Goal: Use online tool/utility: Utilize a website feature to perform a specific function

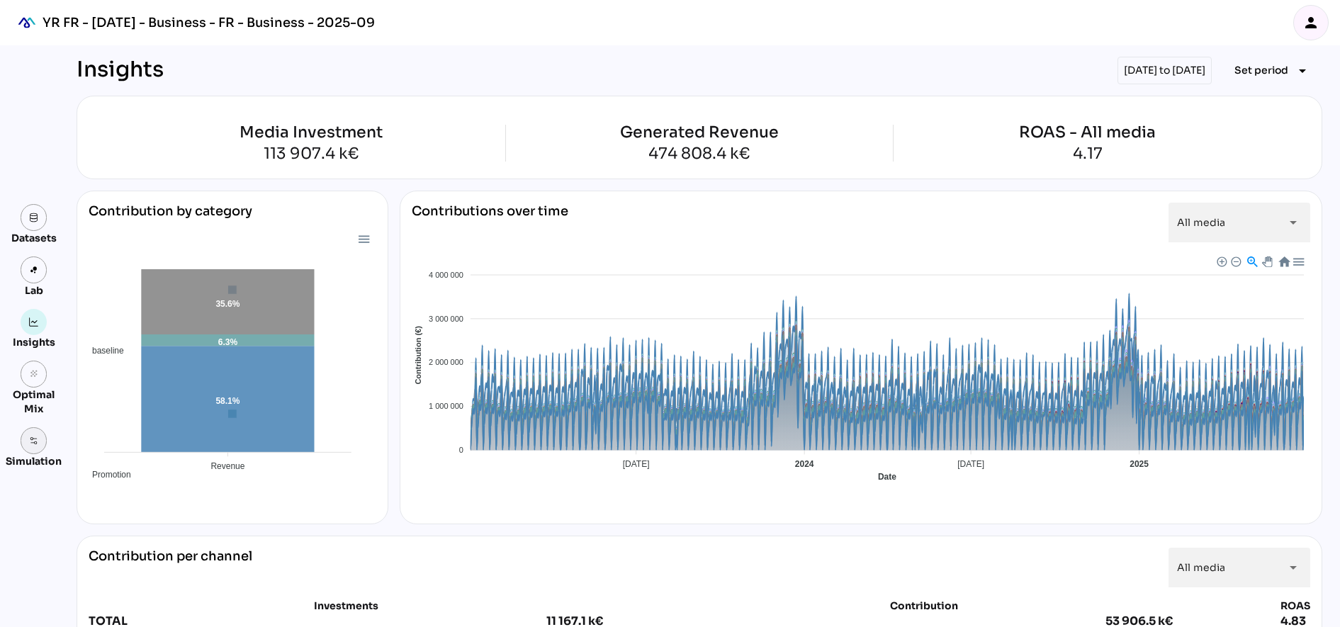
click at [42, 444] on link at bounding box center [34, 440] width 27 height 27
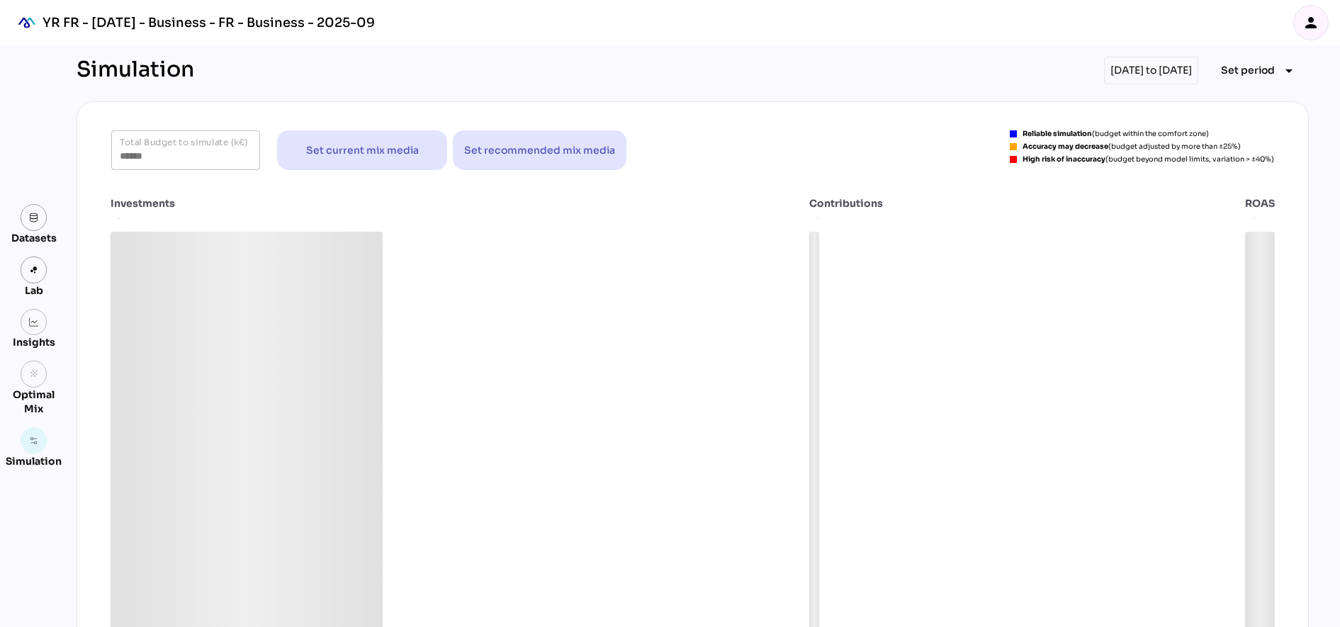
click at [1135, 72] on div "[DATE] to [DATE]" at bounding box center [1151, 71] width 94 height 28
click at [1275, 77] on span "Set period" at bounding box center [1248, 70] width 54 height 17
click at [1254, 103] on div "All Available Dates" at bounding box center [1259, 100] width 94 height 12
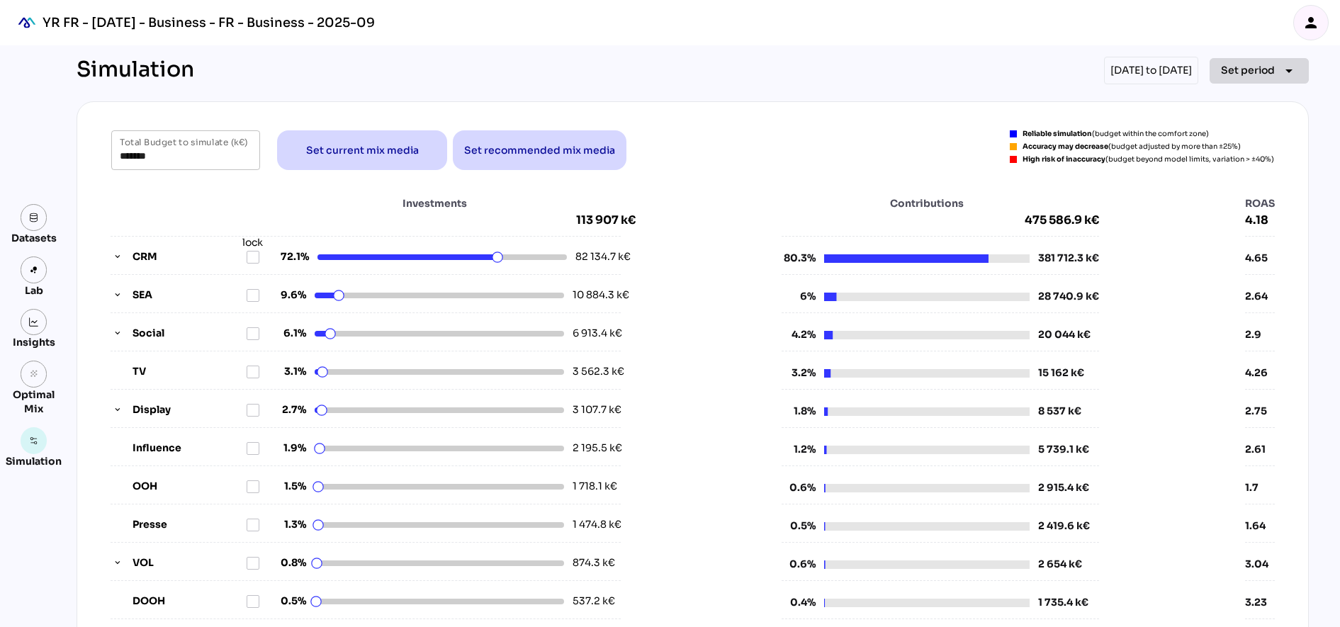
click at [1259, 67] on span "Set period" at bounding box center [1248, 70] width 54 height 17
click at [1240, 140] on div "Year" at bounding box center [1245, 135] width 66 height 12
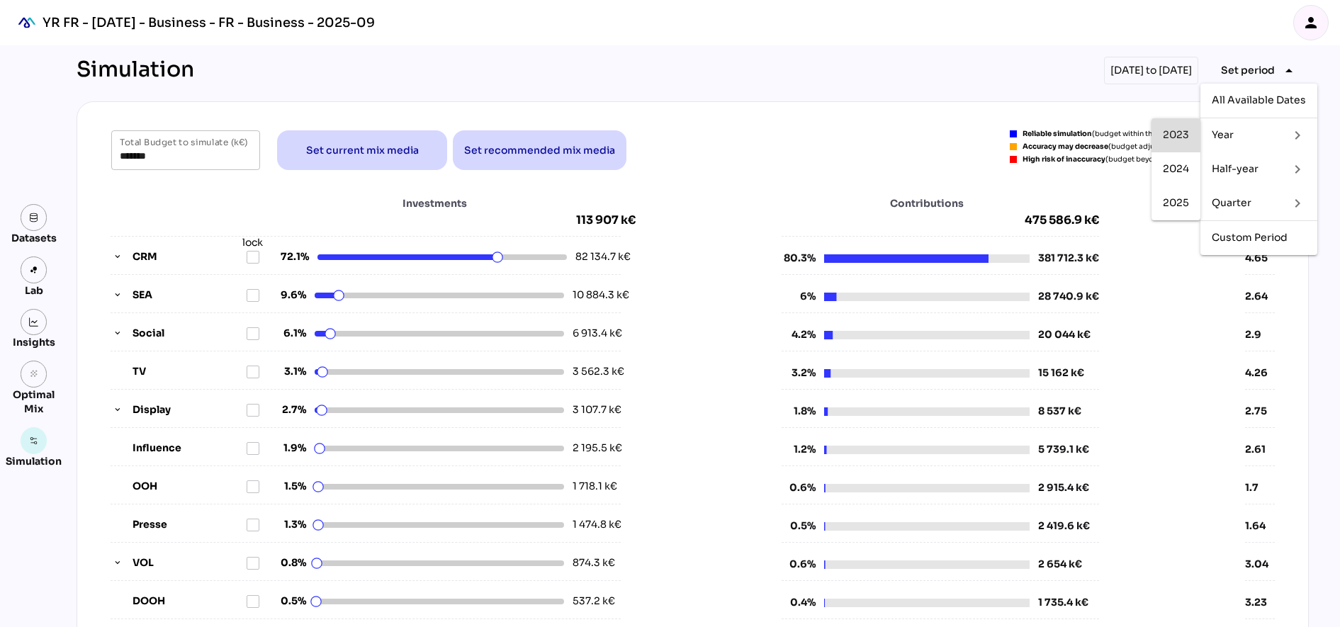
click at [1176, 138] on div "2023" at bounding box center [1176, 135] width 26 height 12
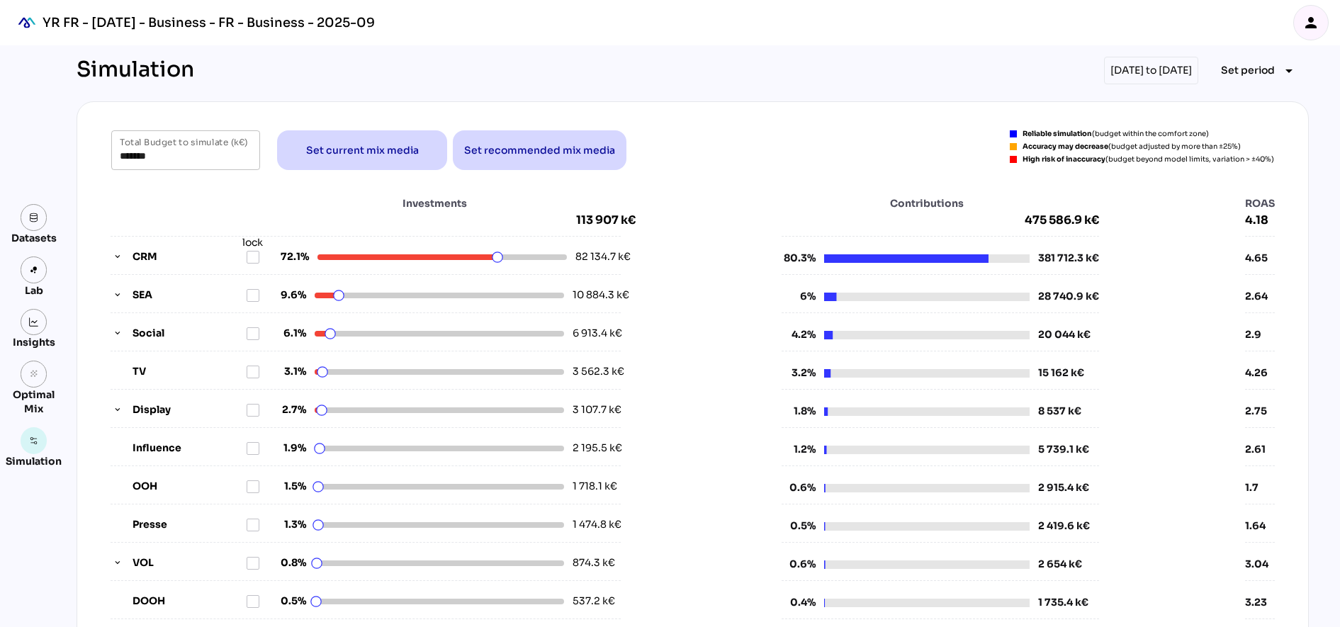
type input "******"
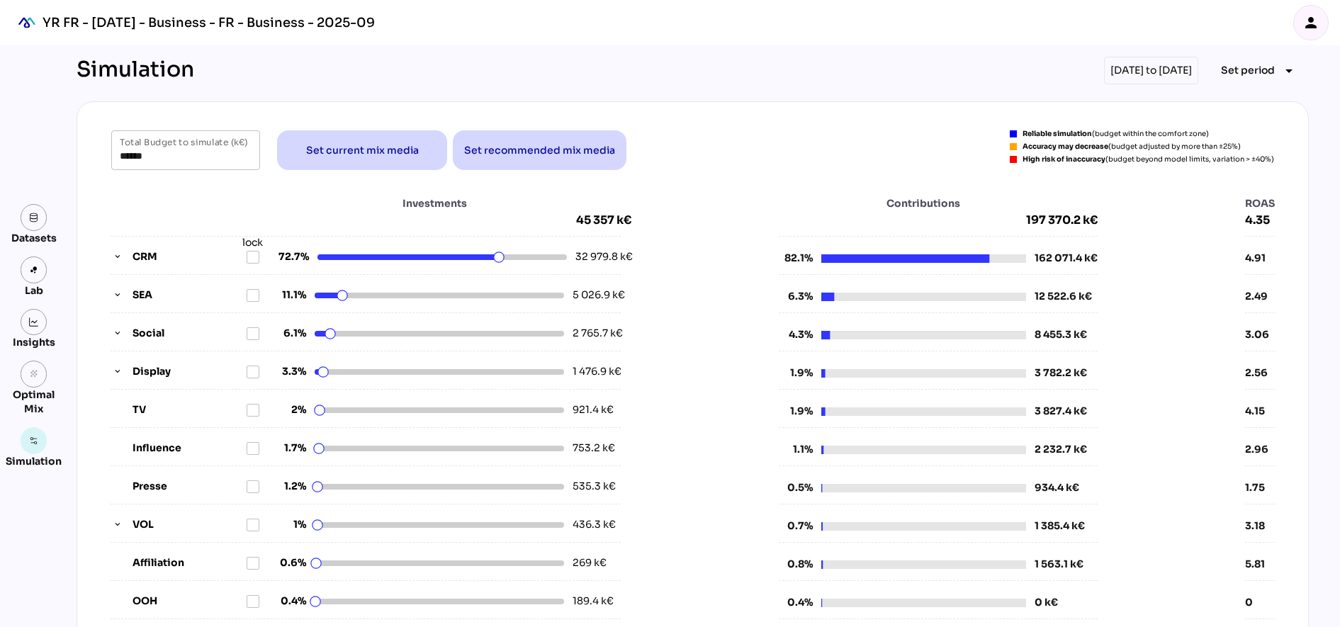
click at [879, 62] on div "Simulation [DATE] to [DATE] Set period arrow_drop_down" at bounding box center [693, 71] width 1233 height 28
click at [1254, 74] on span "Set period" at bounding box center [1248, 70] width 54 height 17
click at [912, 67] on div "Simulation [DATE] to [DATE] Set period arrow_drop_down" at bounding box center [693, 71] width 1233 height 28
click at [1257, 74] on span "Set period" at bounding box center [1248, 70] width 54 height 17
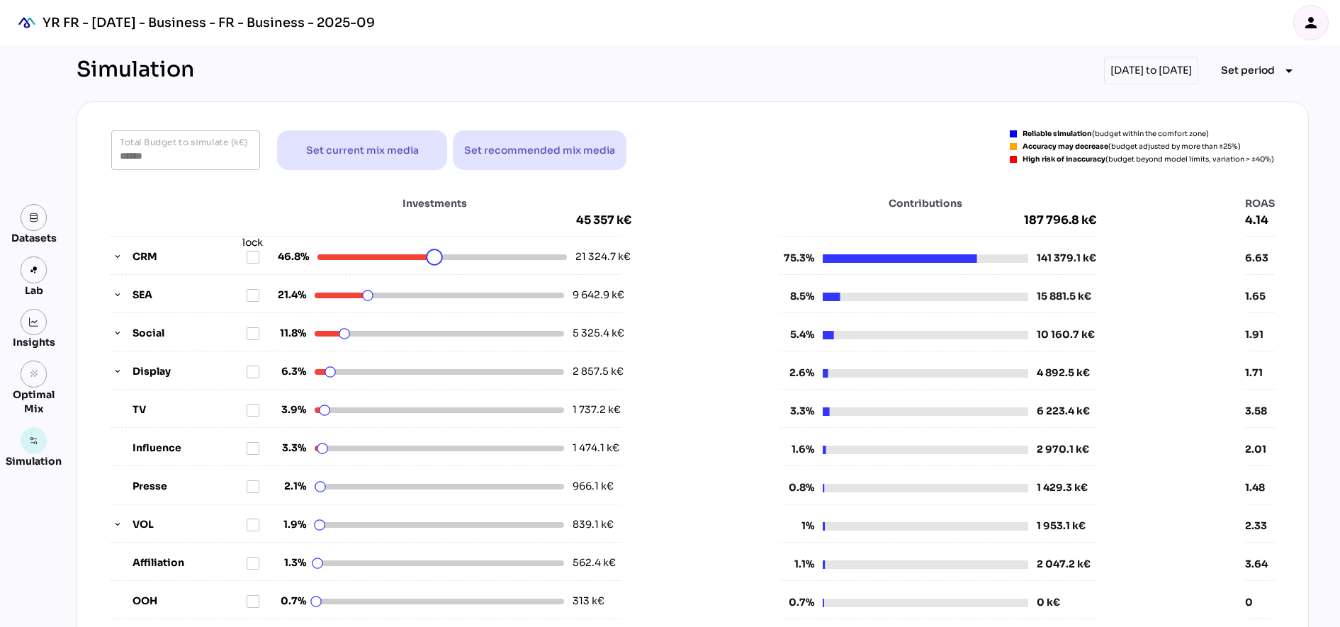
drag, startPoint x: 495, startPoint y: 259, endPoint x: 428, endPoint y: 267, distance: 67.2
click at [428, 267] on html "YR FR - [DATE] - Business - FR - Business - 2025-09 person Datasets Lab Insight…" at bounding box center [670, 578] width 1340 height 1157
drag, startPoint x: 427, startPoint y: 261, endPoint x: 648, endPoint y: 257, distance: 221.2
click at [648, 257] on html "YR FR - [DATE] - Business - FR - Business - 2025-09 person Datasets Lab Insight…" at bounding box center [670, 578] width 1340 height 1157
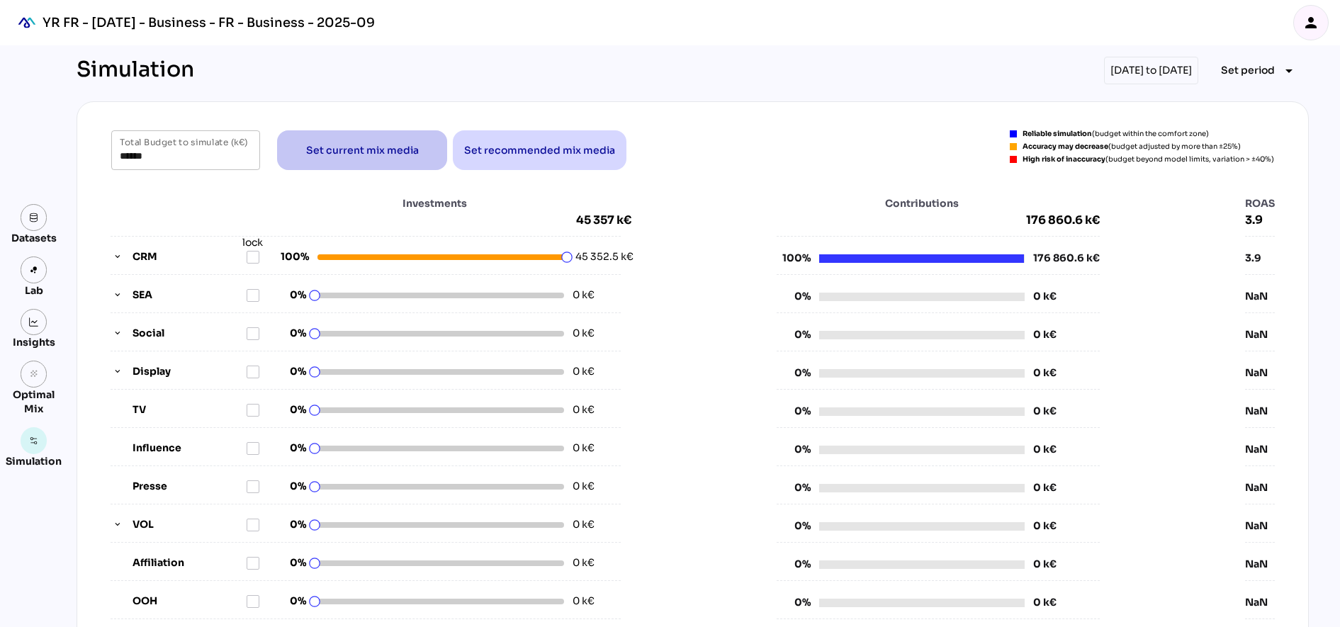
click at [355, 140] on span "Set current mix media" at bounding box center [361, 150] width 147 height 34
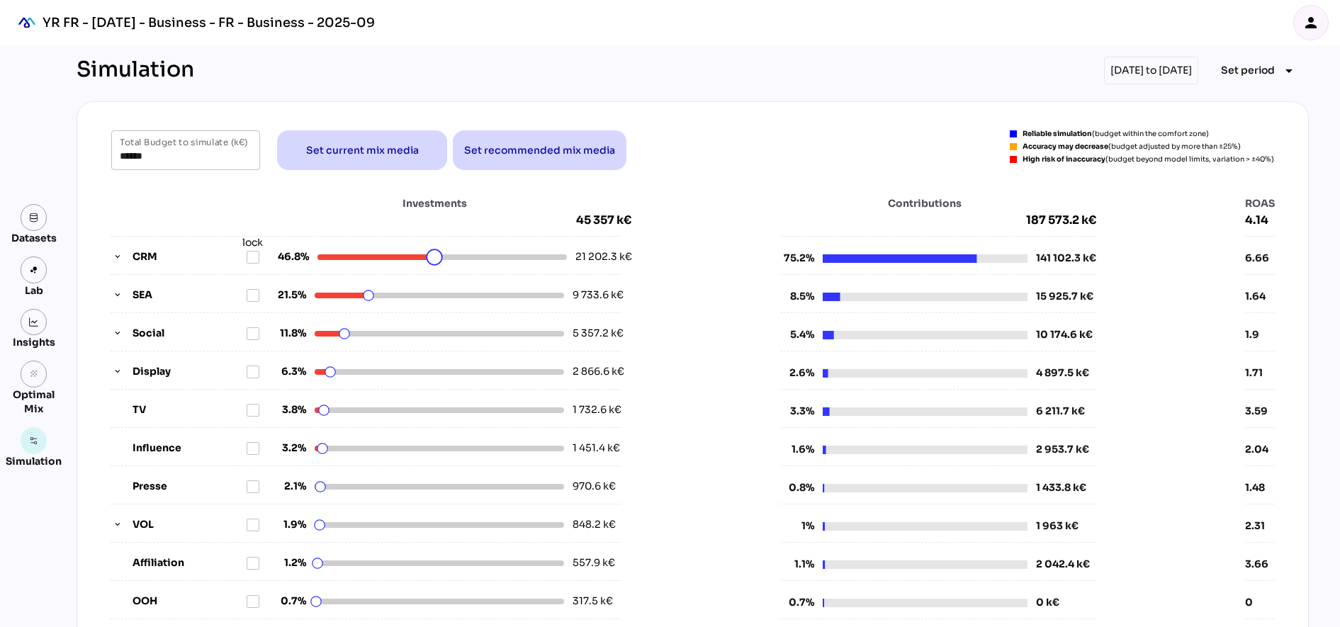
drag, startPoint x: 497, startPoint y: 257, endPoint x: 428, endPoint y: 275, distance: 71.2
click at [428, 275] on html "YR FR - [DATE] - Business - FR - Business - 2025-09 person Datasets Lab Insight…" at bounding box center [670, 578] width 1340 height 1157
click at [369, 293] on html "YR FR - [DATE] - Business - FR - Business - 2025-09 person Datasets Lab Insight…" at bounding box center [670, 578] width 1340 height 1157
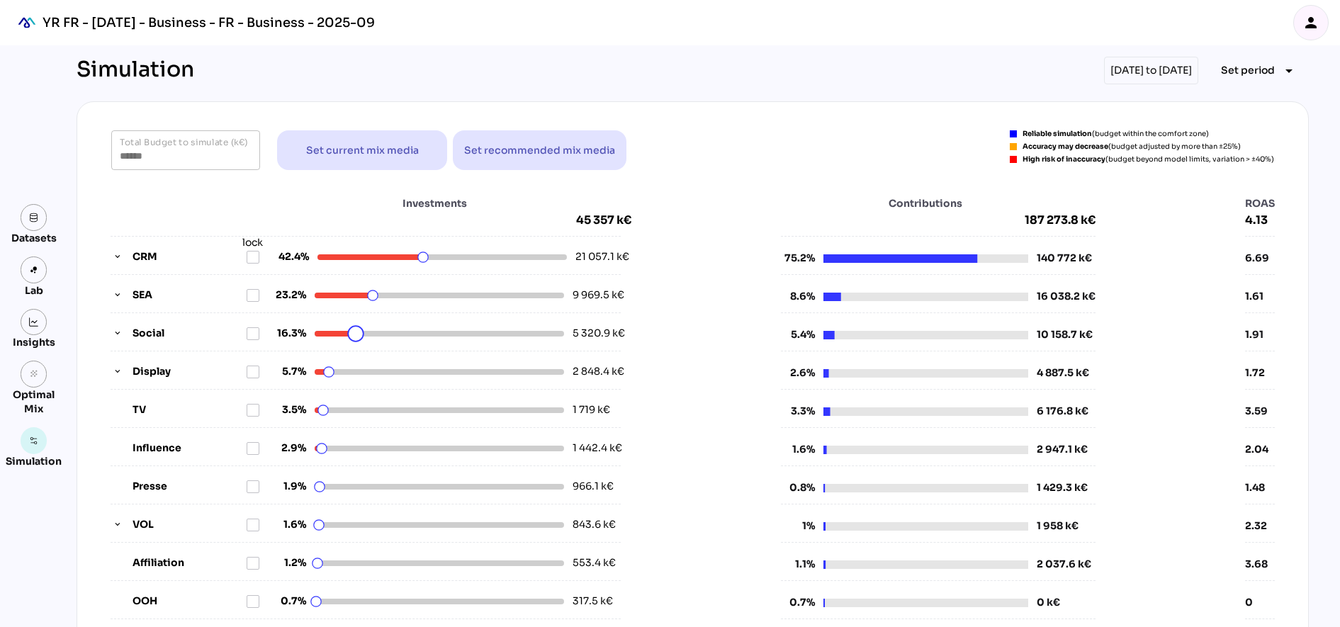
click at [349, 337] on html "YR FR - [DATE] - Business - FR - Business - 2025-09 person Datasets Lab Insight…" at bounding box center [670, 578] width 1340 height 1157
drag, startPoint x: 323, startPoint y: 372, endPoint x: 335, endPoint y: 373, distance: 12.8
click at [335, 373] on html "YR FR - [DATE] - Business - FR - Business - 2025-09 person Datasets Lab Insight…" at bounding box center [670, 578] width 1340 height 1157
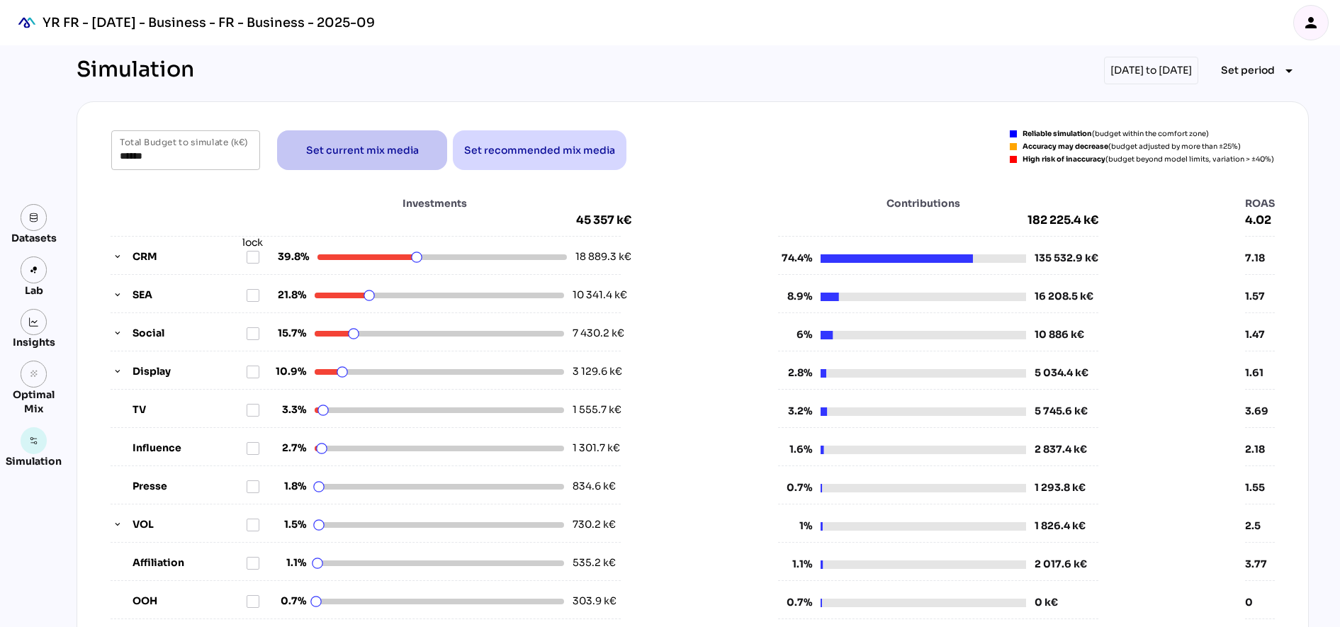
click at [359, 150] on span "Set current mix media" at bounding box center [362, 150] width 113 height 17
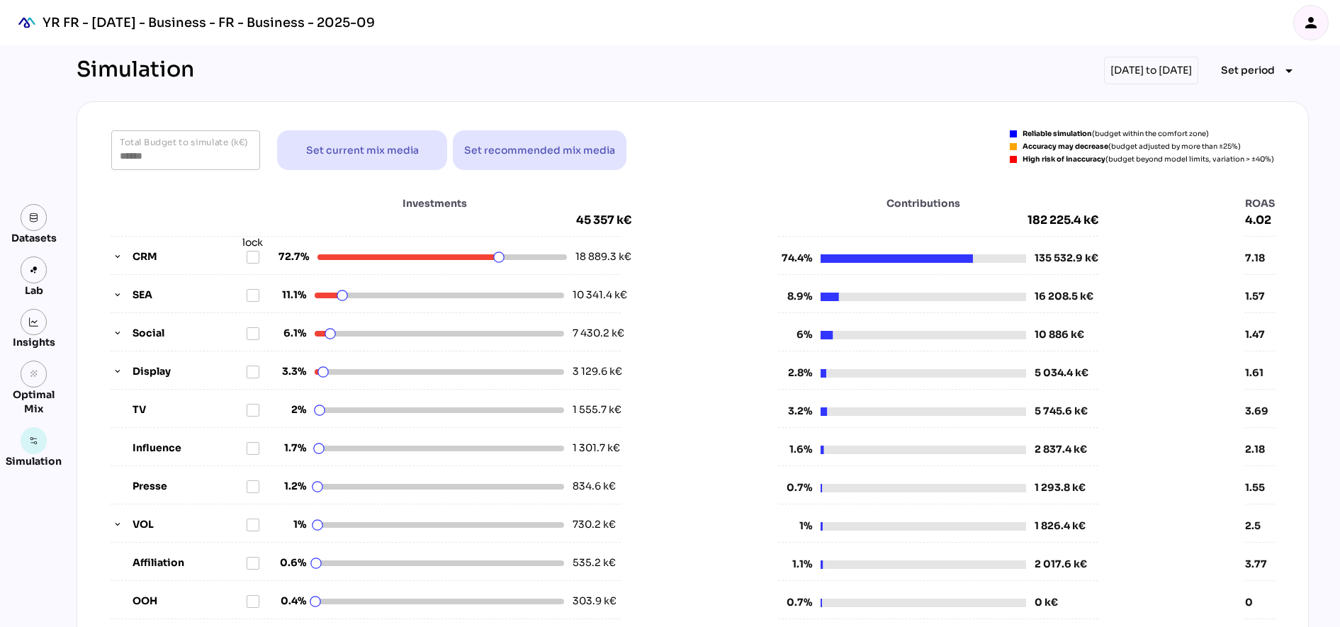
click at [164, 155] on div "****** Total Budget to simulate (k€)" at bounding box center [185, 150] width 149 height 40
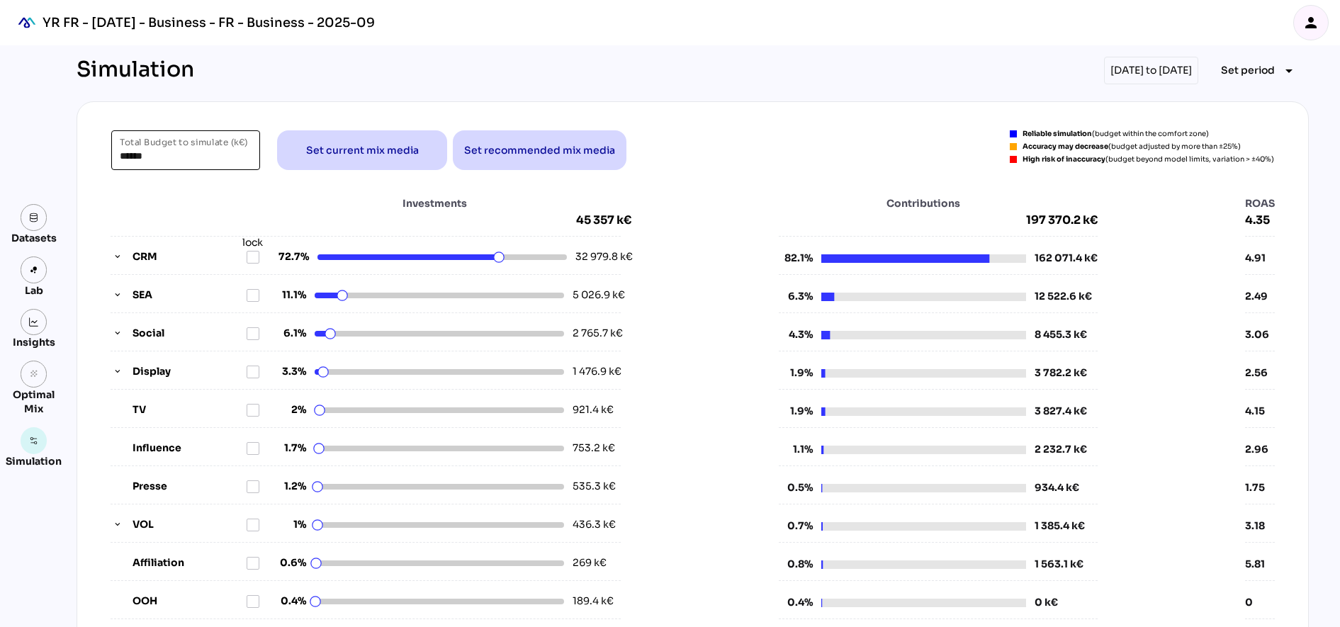
drag, startPoint x: 164, startPoint y: 155, endPoint x: 174, endPoint y: 157, distance: 10.0
click at [174, 157] on input "******" at bounding box center [186, 150] width 132 height 40
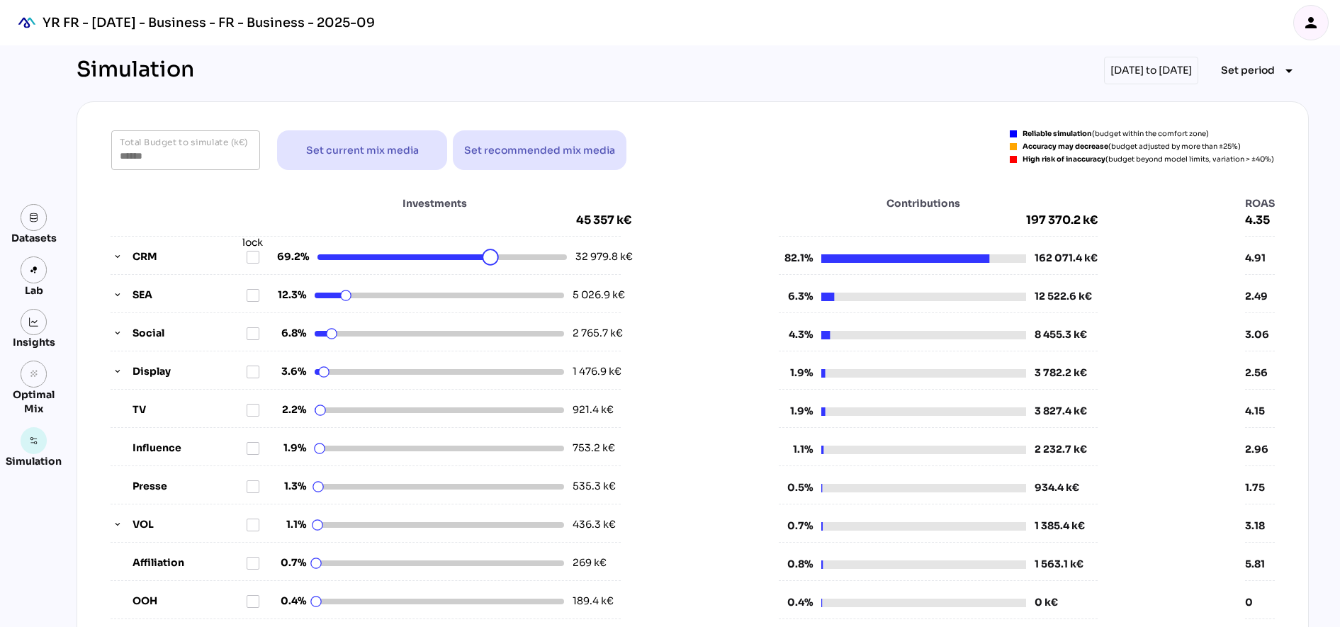
drag, startPoint x: 496, startPoint y: 256, endPoint x: 484, endPoint y: 256, distance: 12.0
click at [484, 256] on html "YR FR - [DATE] - Business - FR - Business - 2025-09 person Datasets Lab Insight…" at bounding box center [670, 578] width 1340 height 1157
click at [476, 256] on html "YR FR - [DATE] - Business - FR - Business - 2025-09 person Datasets Lab Insight…" at bounding box center [670, 578] width 1340 height 1157
drag, startPoint x: 476, startPoint y: 256, endPoint x: 456, endPoint y: 257, distance: 20.6
click at [456, 257] on html "YR FR - [DATE] - Business - FR - Business - 2025-09 person Datasets Lab Insight…" at bounding box center [670, 578] width 1340 height 1157
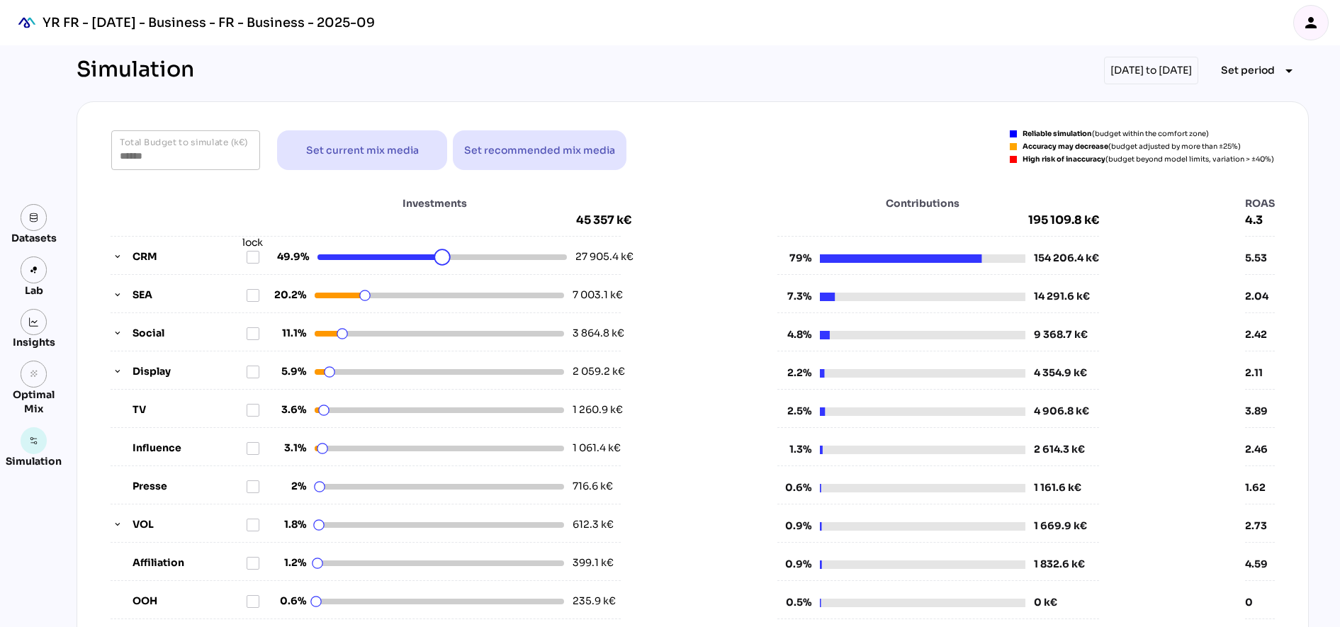
drag, startPoint x: 456, startPoint y: 257, endPoint x: 435, endPoint y: 257, distance: 20.6
click at [435, 257] on html "YR FR - [DATE] - Business - FR - Business - 2025-09 person Datasets Lab Insight…" at bounding box center [670, 578] width 1340 height 1157
drag, startPoint x: 435, startPoint y: 257, endPoint x: 425, endPoint y: 257, distance: 10.6
click at [425, 257] on html "YR FR - [DATE] - Business - FR - Business - 2025-09 person Datasets Lab Insight…" at bounding box center [670, 578] width 1340 height 1157
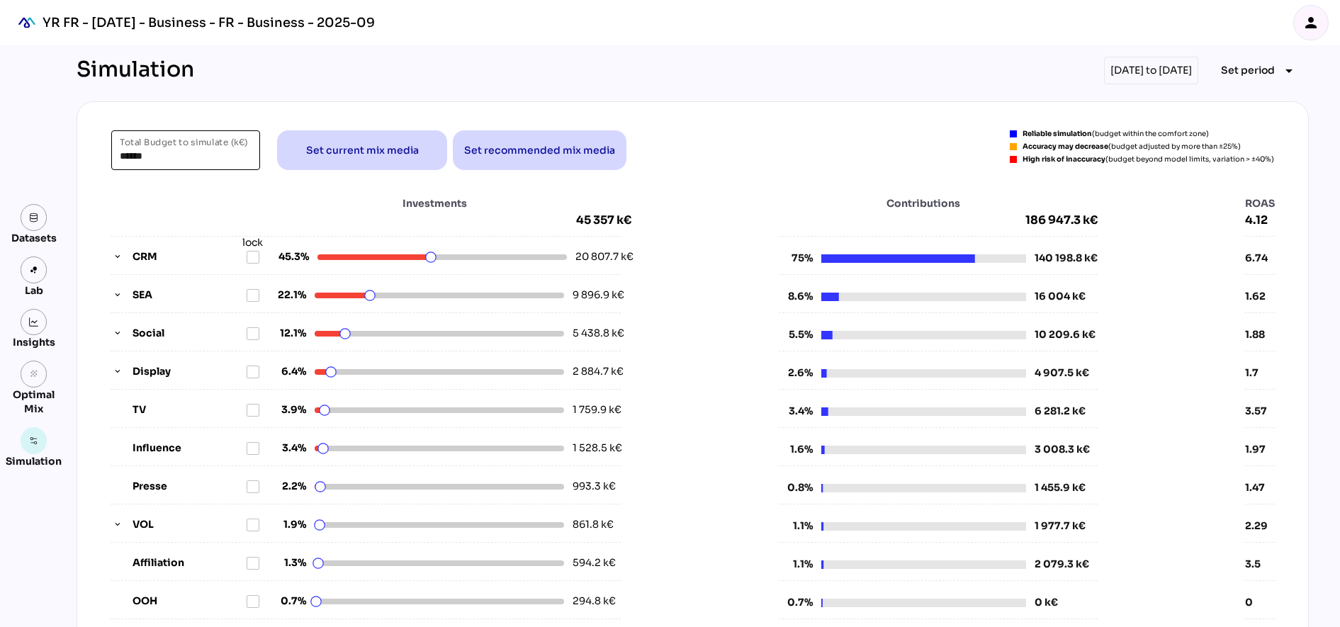
click at [192, 157] on input "******" at bounding box center [186, 150] width 132 height 40
click at [179, 147] on input "******" at bounding box center [186, 150] width 132 height 40
click at [190, 181] on div "****** Total Budget to simulate (k€) Set current mix media Set recommended mix …" at bounding box center [692, 415] width 1197 height 571
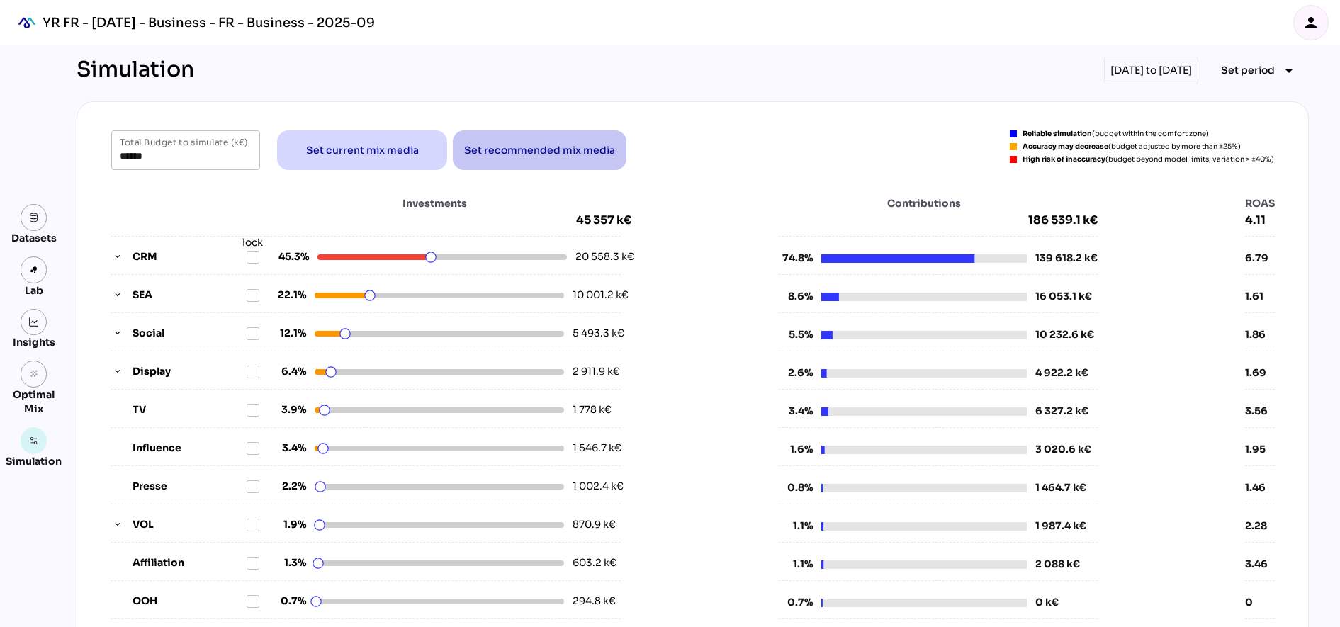
click at [473, 147] on span "Set recommended mix media" at bounding box center [539, 150] width 151 height 17
click at [169, 155] on input "******" at bounding box center [186, 150] width 132 height 40
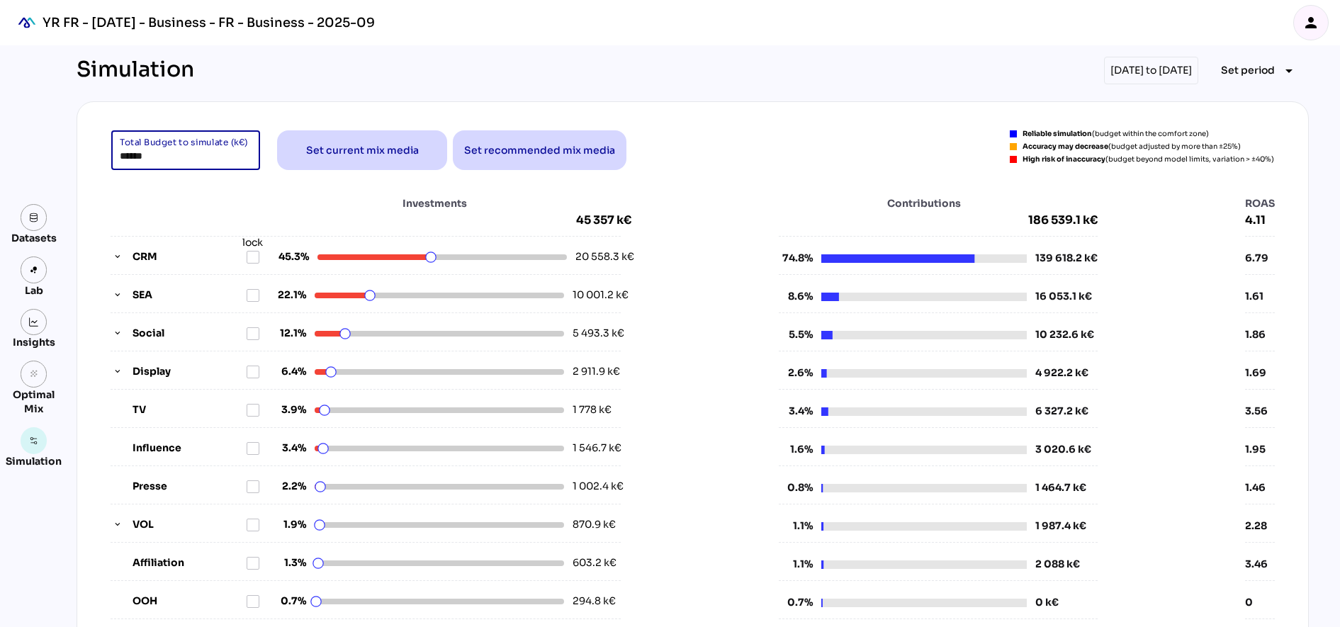
click at [169, 155] on input "******" at bounding box center [186, 150] width 132 height 40
type input "*****"
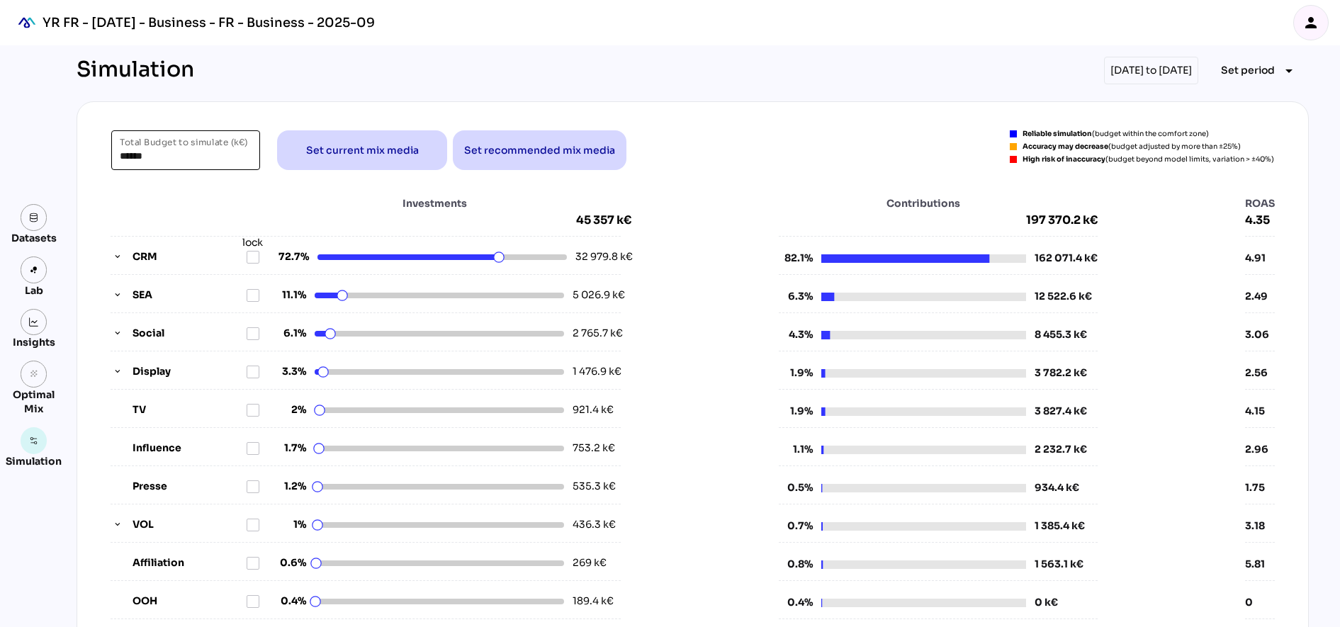
click at [186, 160] on input "******" at bounding box center [186, 150] width 132 height 40
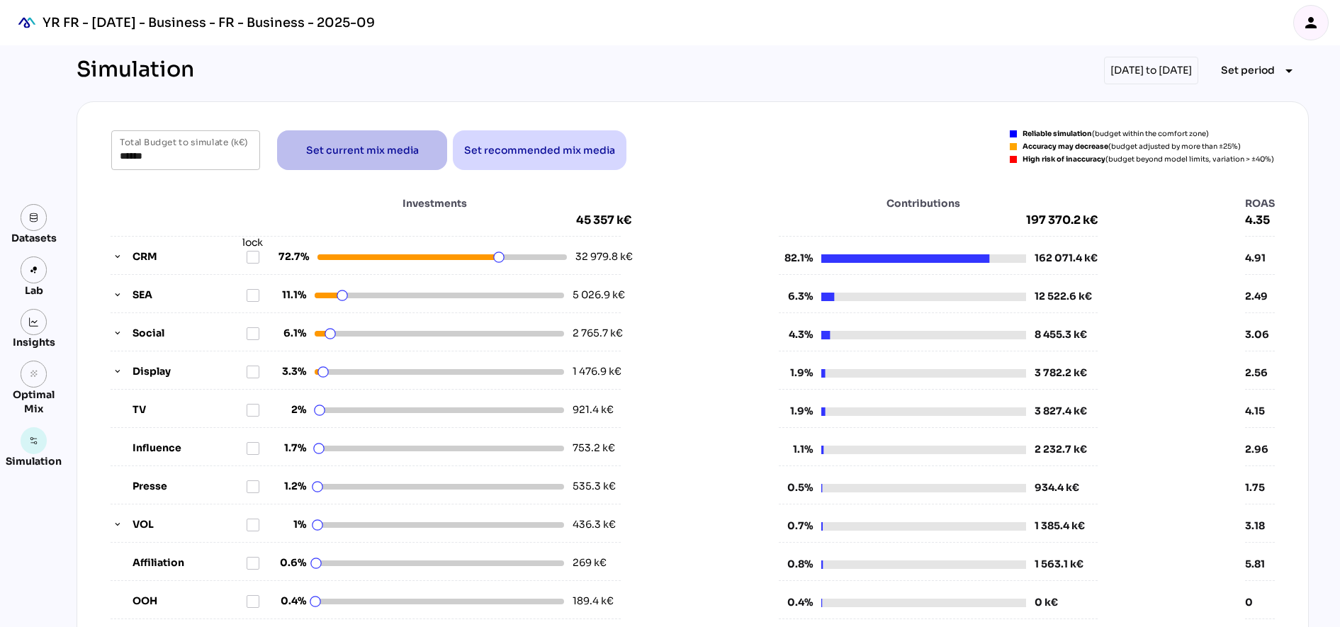
click at [315, 152] on span "Set current mix media" at bounding box center [362, 150] width 113 height 17
click at [582, 290] on div "5 026.9 k€" at bounding box center [595, 295] width 45 height 15
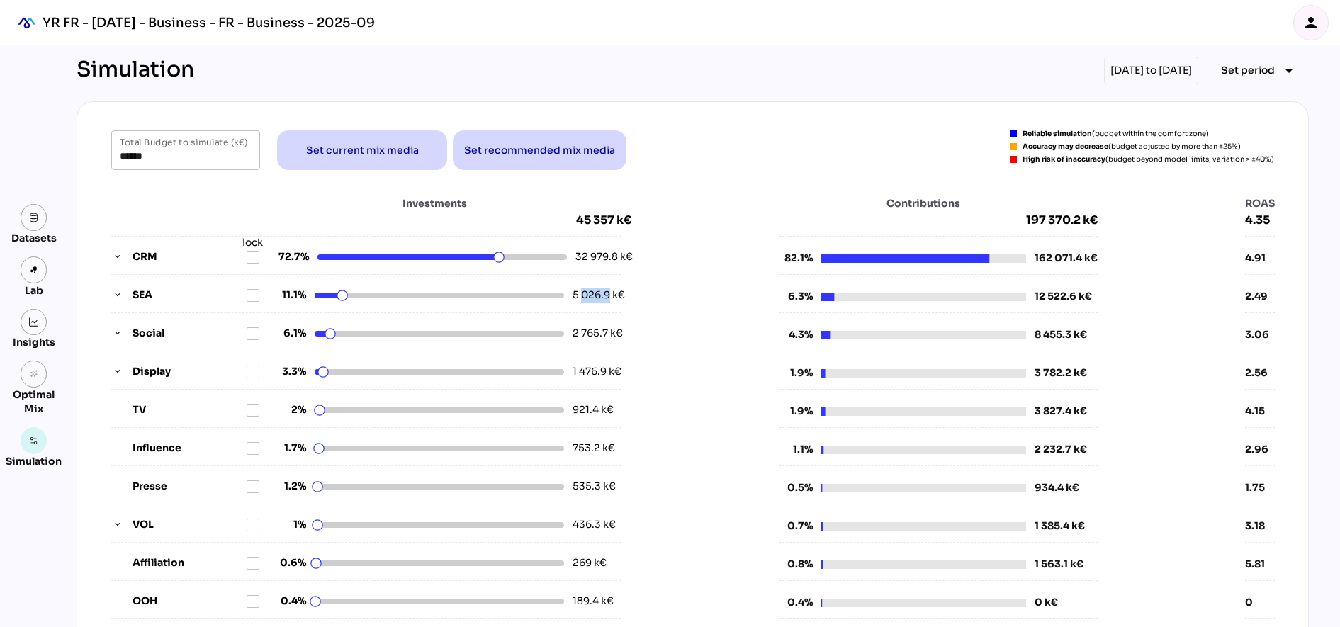
click at [583, 290] on div "5 026.9 k€" at bounding box center [595, 295] width 45 height 15
click at [113, 297] on icon "button" at bounding box center [118, 296] width 10 height 10
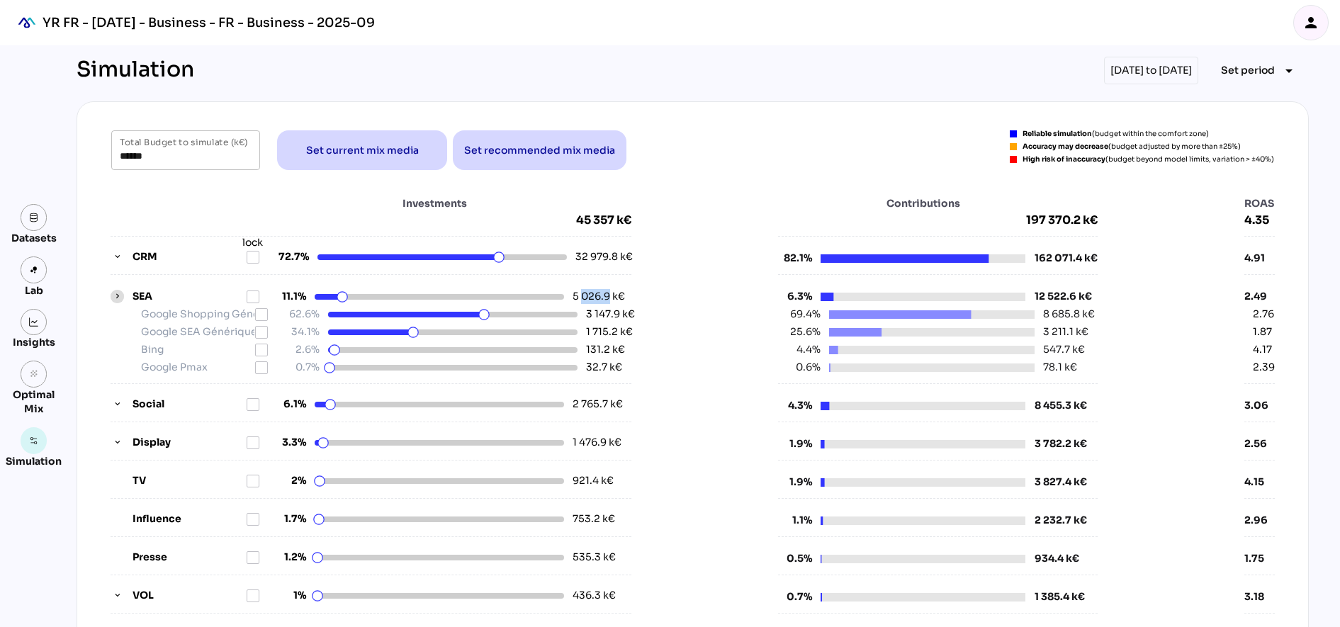
click at [113, 297] on icon "button" at bounding box center [118, 297] width 10 height 10
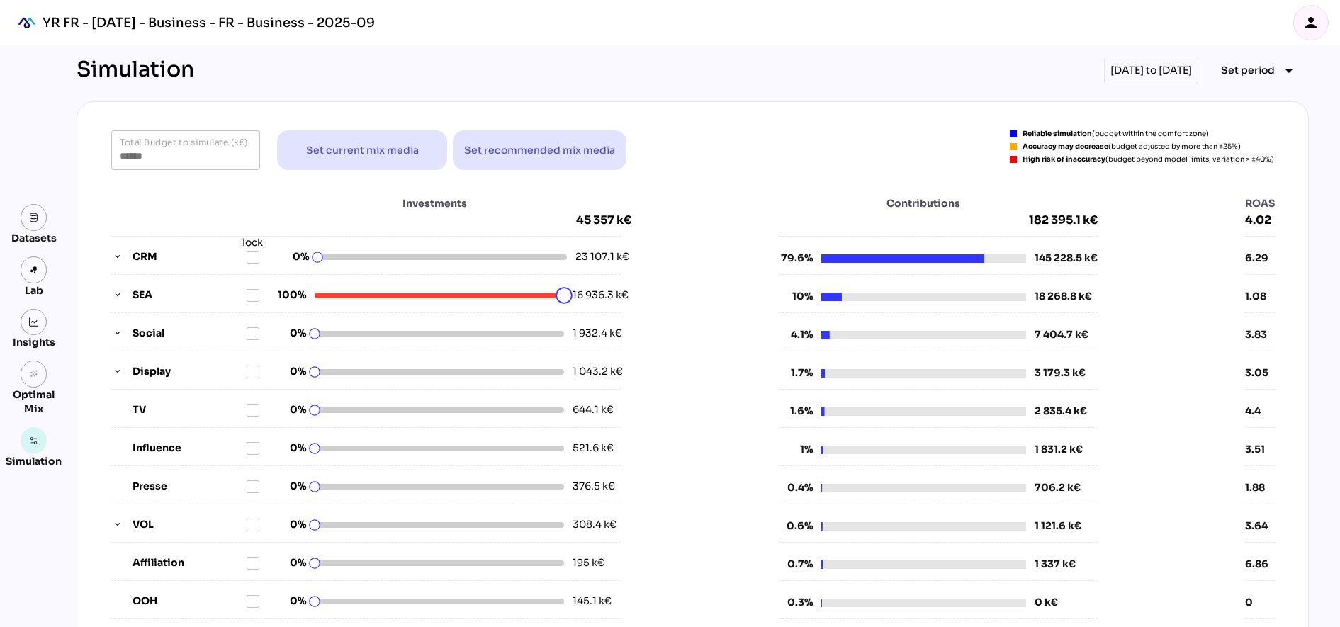
drag, startPoint x: 336, startPoint y: 298, endPoint x: 585, endPoint y: 300, distance: 249.5
click at [585, 300] on html "YR FR - Sep 2025 - Business - FR - Business - 2025-09 person Datasets Lab Insig…" at bounding box center [670, 578] width 1340 height 1157
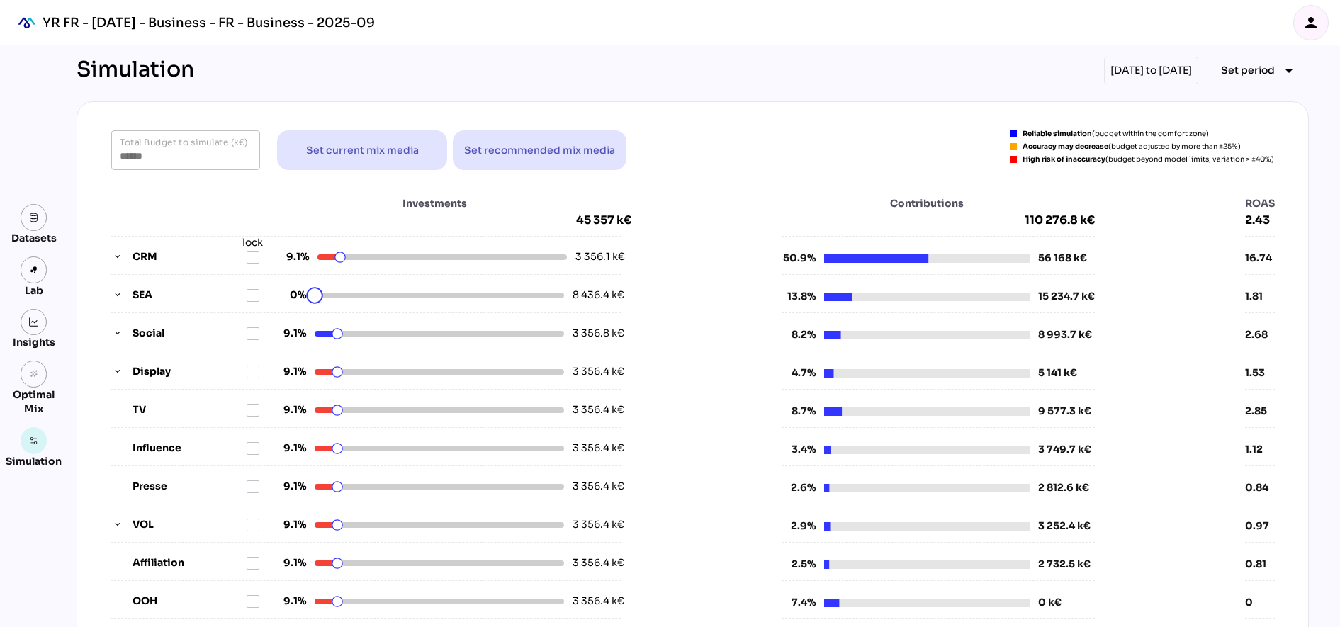
drag, startPoint x: 556, startPoint y: 298, endPoint x: 260, endPoint y: 297, distance: 295.6
click at [260, 297] on html "YR FR - Sep 2025 - Business - FR - Business - 2025-09 person Datasets Lab Insig…" at bounding box center [670, 578] width 1340 height 1157
drag, startPoint x: 308, startPoint y: 300, endPoint x: 357, endPoint y: 296, distance: 49.1
click at [357, 296] on html "YR FR - Sep 2025 - Business - FR - Business - 2025-09 person Datasets Lab Insig…" at bounding box center [670, 578] width 1340 height 1157
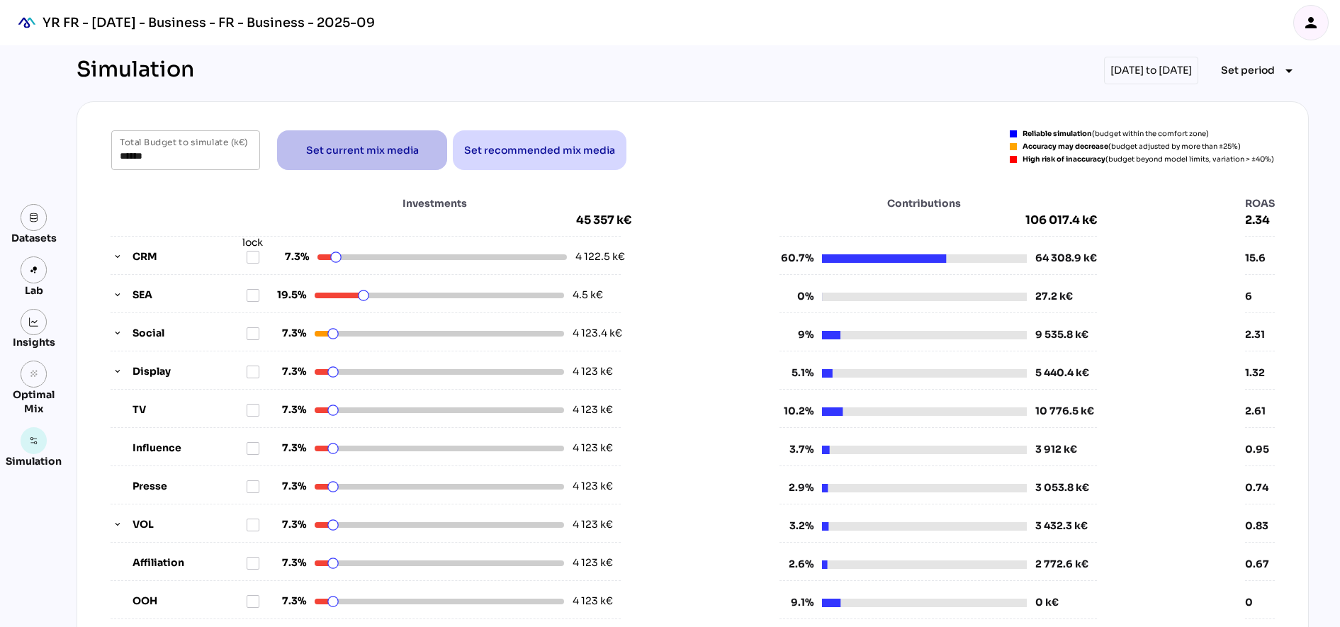
click at [349, 153] on span "Set current mix media" at bounding box center [362, 150] width 113 height 17
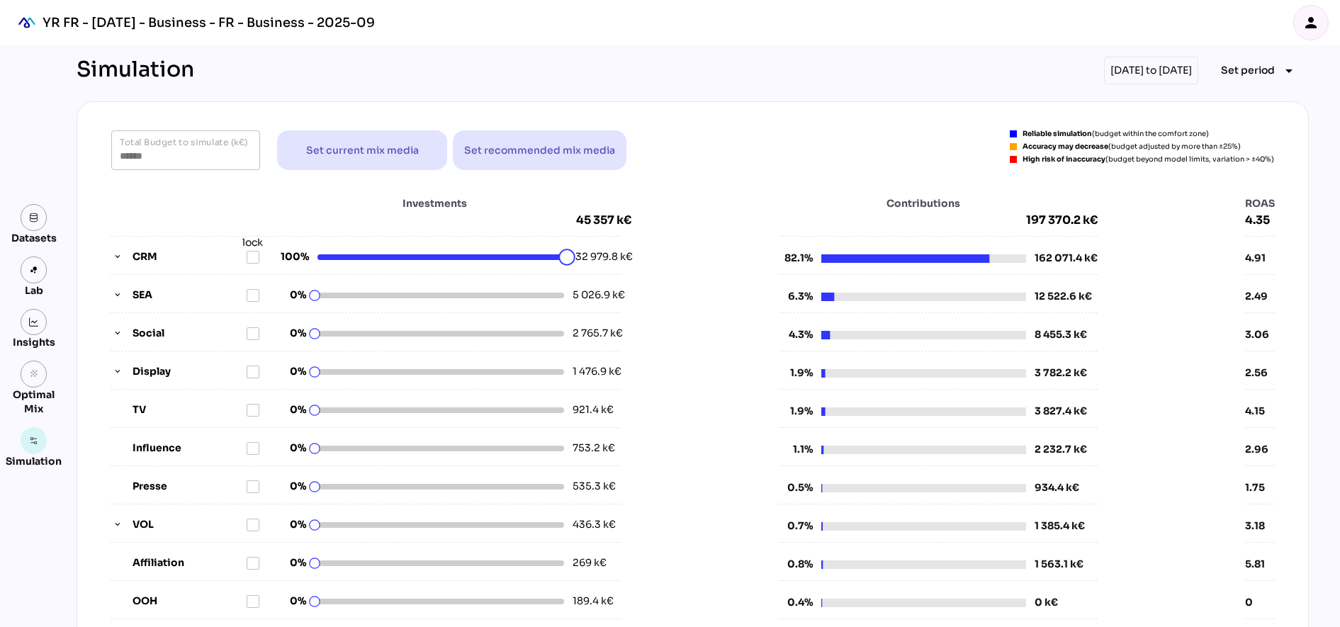
drag, startPoint x: 495, startPoint y: 255, endPoint x: 597, endPoint y: 259, distance: 102.2
click at [597, 259] on html "YR FR - Sep 2025 - Business - FR - Business - 2025-09 person Datasets Lab Insig…" at bounding box center [670, 578] width 1340 height 1157
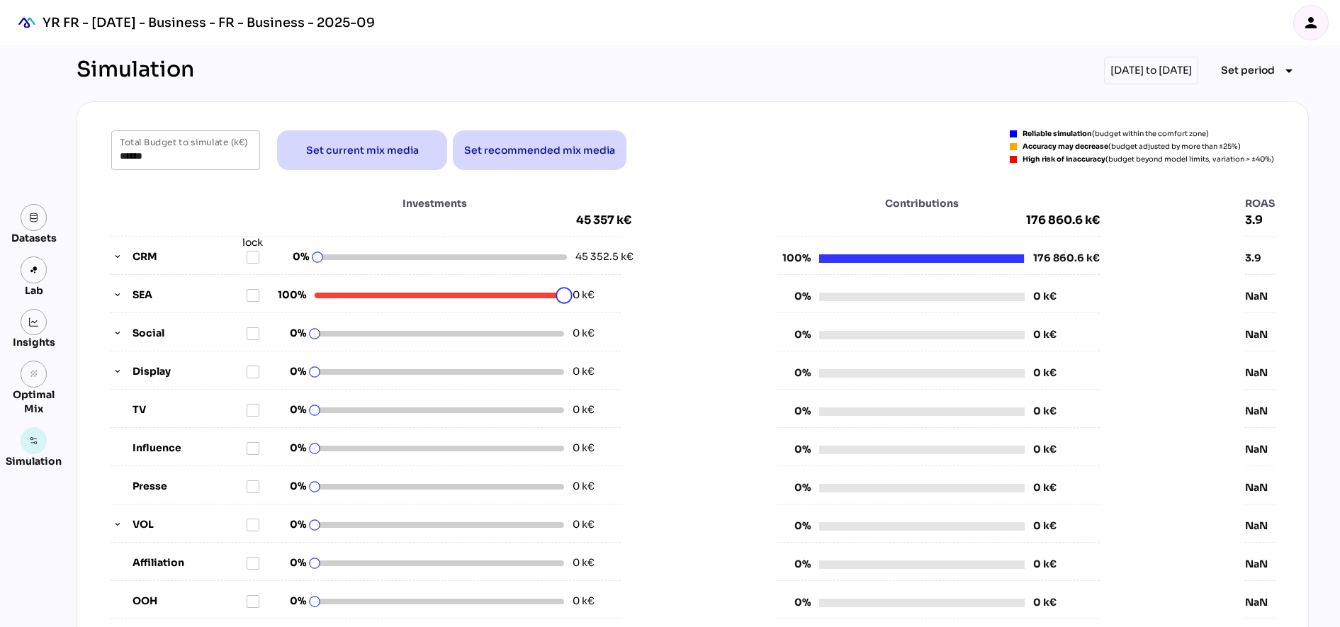
drag, startPoint x: 375, startPoint y: 297, endPoint x: 581, endPoint y: 299, distance: 206.3
click at [581, 299] on html "YR FR - Sep 2025 - Business - FR - Business - 2025-09 person Datasets Lab Insig…" at bounding box center [670, 578] width 1340 height 1157
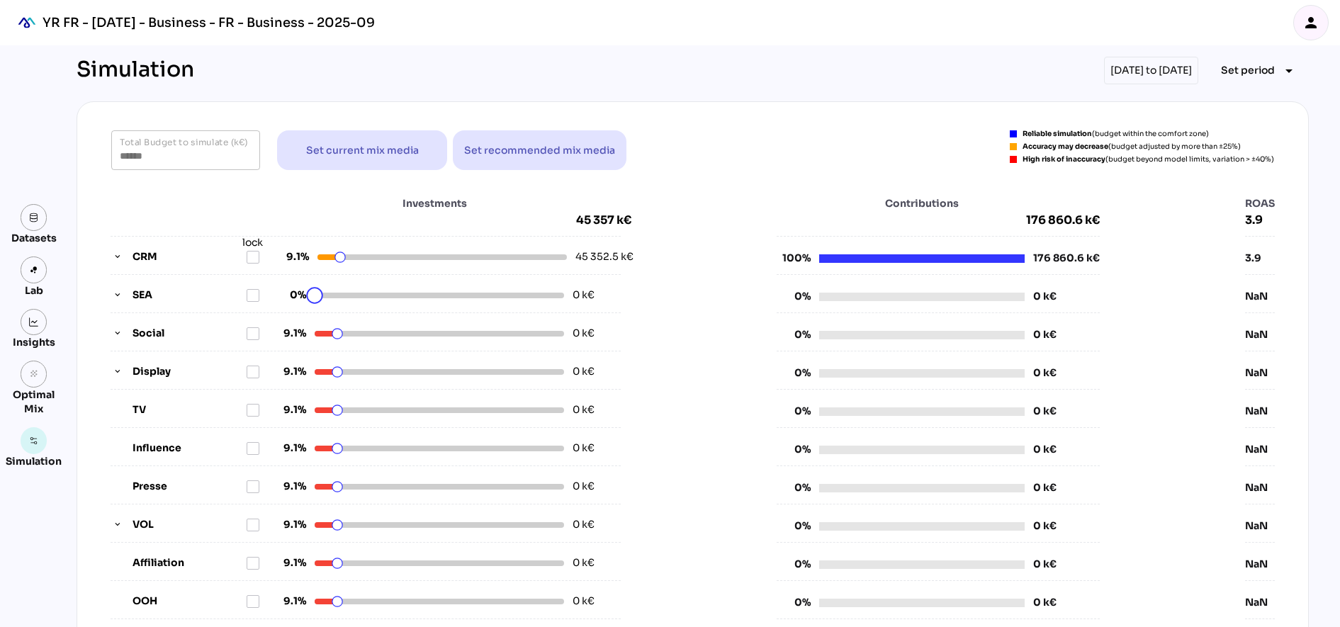
drag, startPoint x: 559, startPoint y: 298, endPoint x: 236, endPoint y: 291, distance: 322.6
click at [236, 291] on html "YR FR - Sep 2025 - Business - FR - Business - 2025-09 person Datasets Lab Insig…" at bounding box center [670, 578] width 1340 height 1157
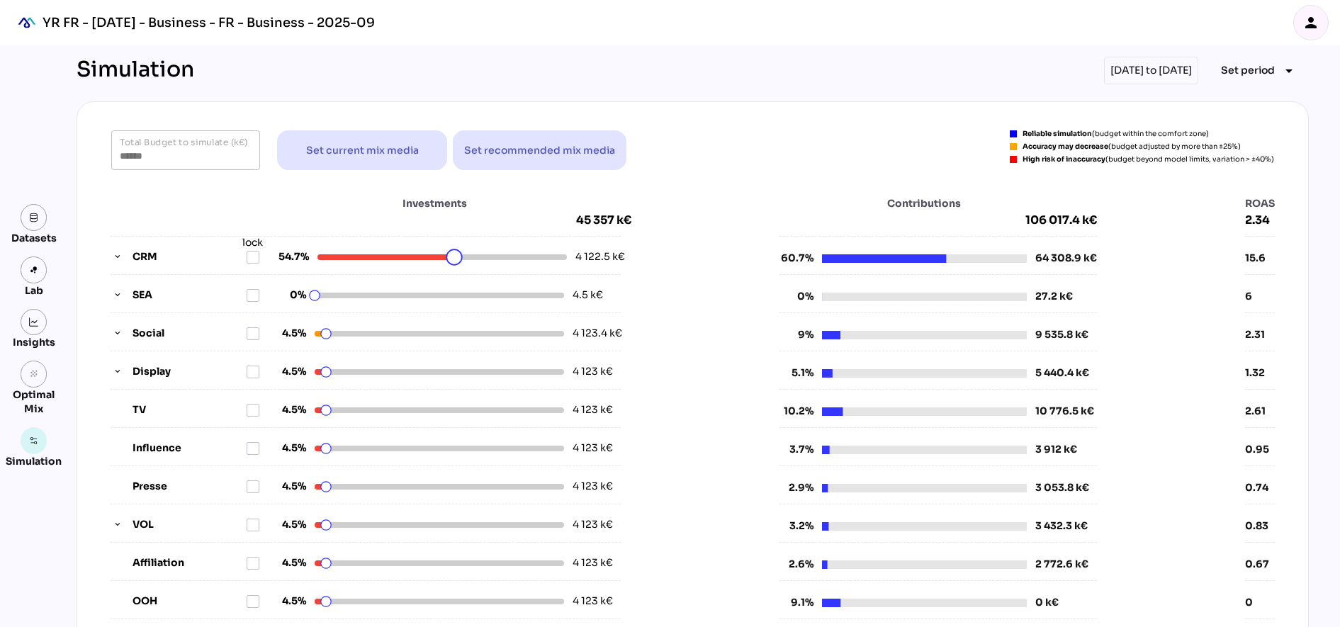
drag, startPoint x: 339, startPoint y: 253, endPoint x: 448, endPoint y: 254, distance: 109.2
click at [448, 254] on html "YR FR - Sep 2025 - Business - FR - Business - 2025-09 person Datasets Lab Insig…" at bounding box center [670, 578] width 1340 height 1157
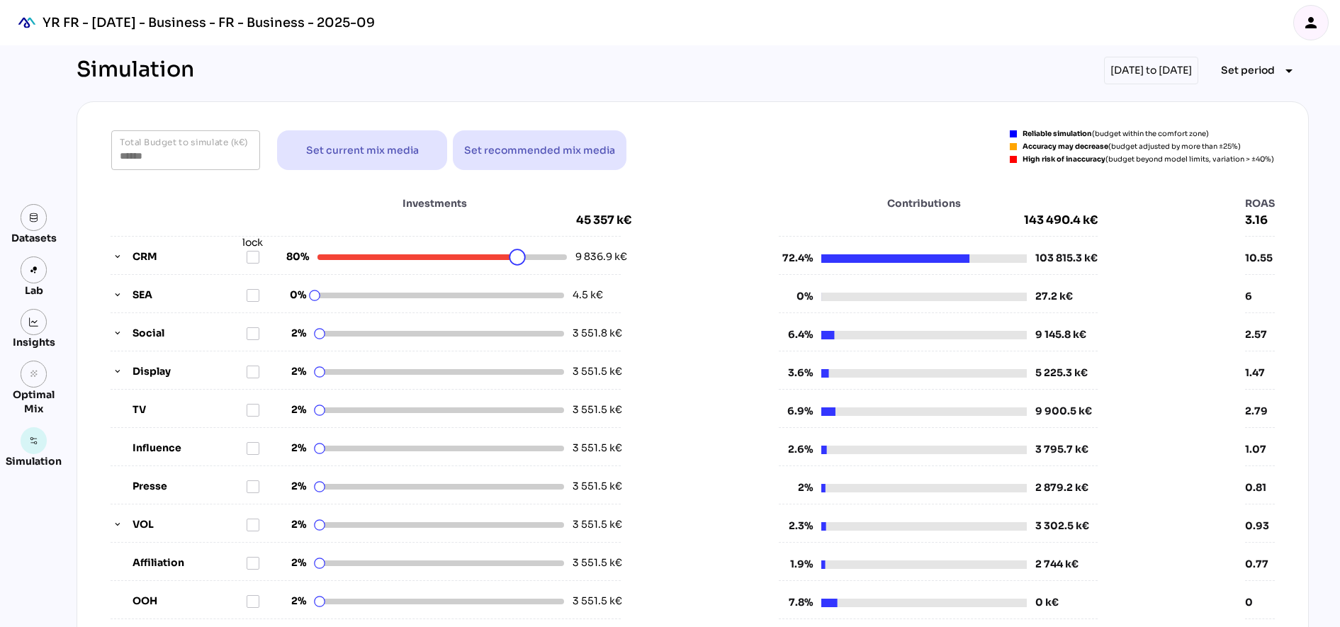
drag, startPoint x: 448, startPoint y: 254, endPoint x: 511, endPoint y: 255, distance: 63.1
click at [511, 255] on html "YR FR - Sep 2025 - Business - FR - Business - 2025-09 person Datasets Lab Insig…" at bounding box center [670, 578] width 1340 height 1157
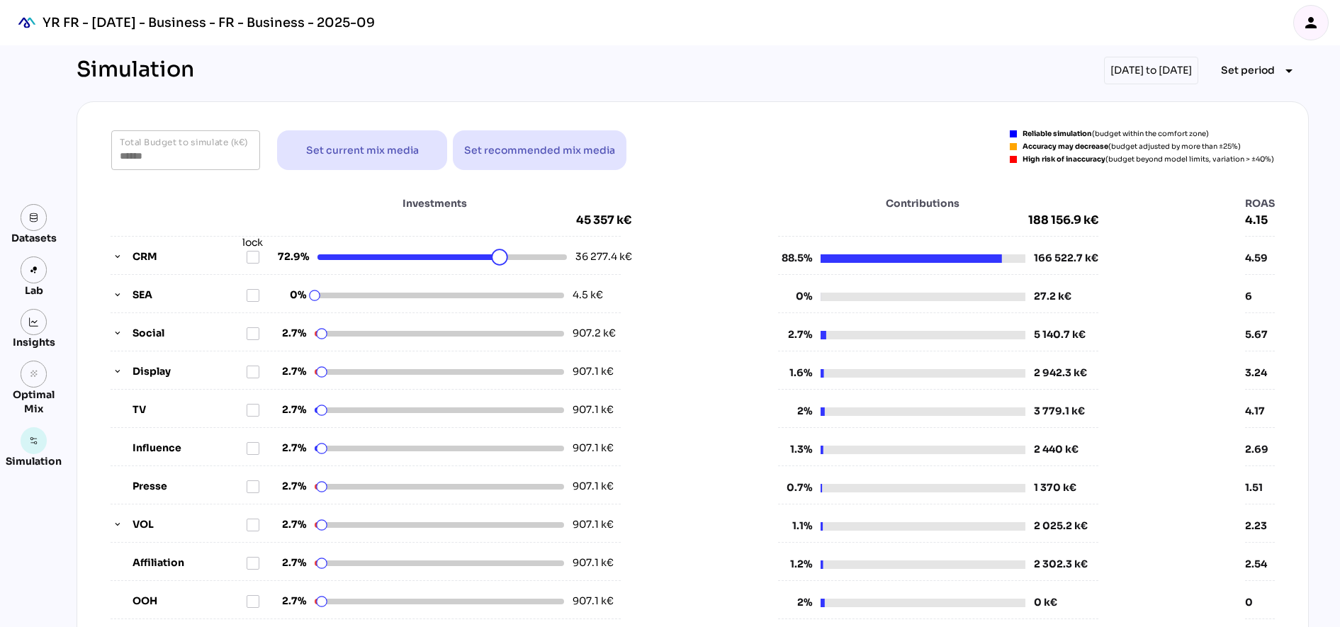
drag, startPoint x: 511, startPoint y: 255, endPoint x: 493, endPoint y: 256, distance: 17.7
click at [493, 256] on html "YR FR - Sep 2025 - Business - FR - Business - 2025-09 person Datasets Lab Insig…" at bounding box center [670, 578] width 1340 height 1157
drag, startPoint x: 493, startPoint y: 256, endPoint x: 484, endPoint y: 256, distance: 9.2
click at [484, 256] on html "YR FR - Sep 2025 - Business - FR - Business - 2025-09 person Datasets Lab Insig…" at bounding box center [670, 578] width 1340 height 1157
drag, startPoint x: 489, startPoint y: 263, endPoint x: 449, endPoint y: 259, distance: 40.6
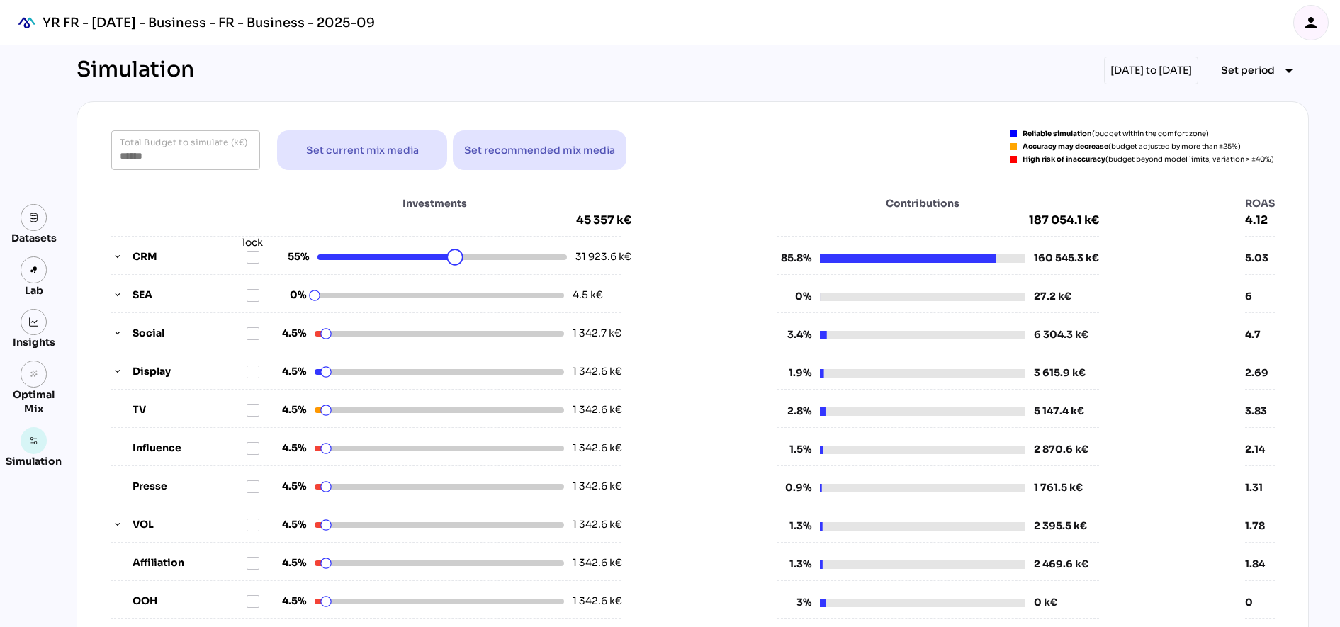
click at [449, 259] on html "YR FR - Sep 2025 - Business - FR - Business - 2025-09 person Datasets Lab Insig…" at bounding box center [670, 578] width 1340 height 1157
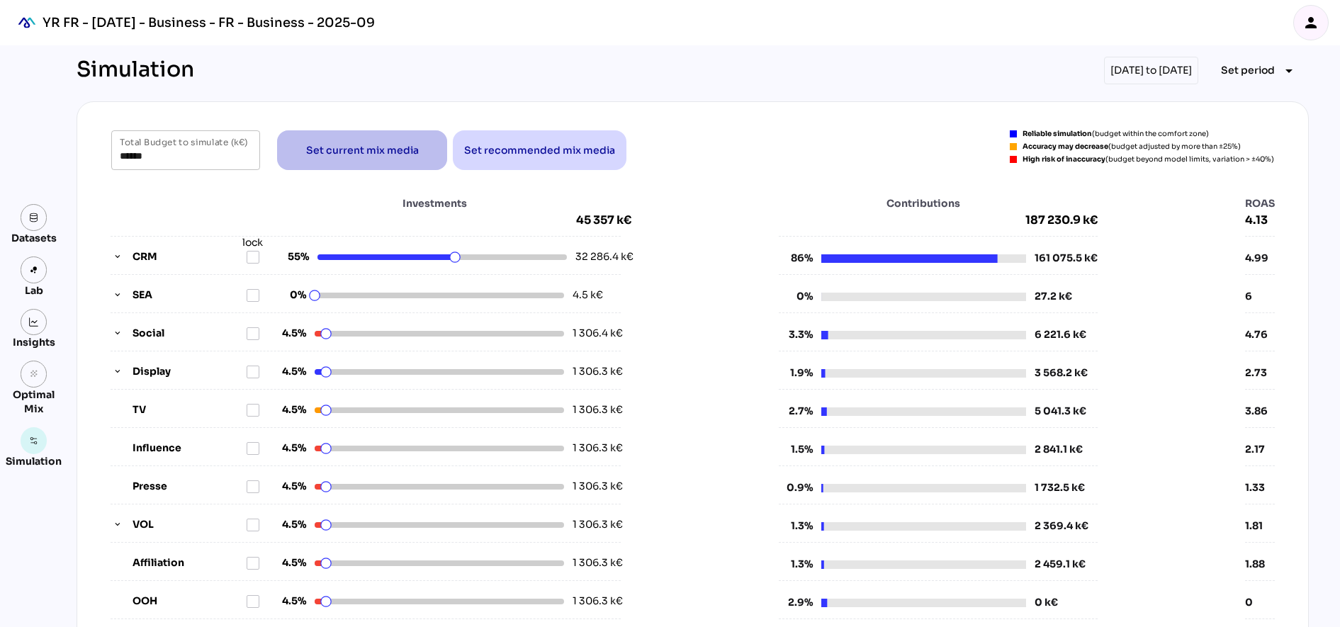
click at [403, 142] on span "Set current mix media" at bounding box center [362, 150] width 113 height 17
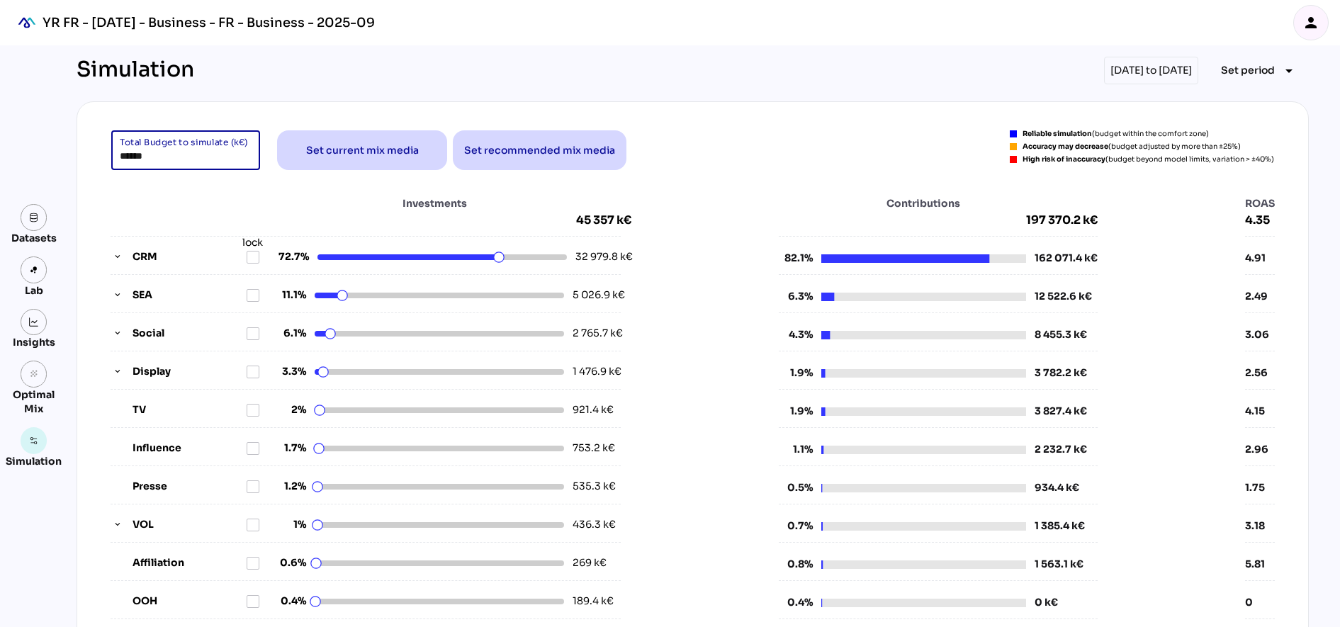
click at [171, 154] on input "******" at bounding box center [186, 150] width 132 height 40
click at [174, 154] on input "******" at bounding box center [186, 150] width 132 height 40
drag, startPoint x: 155, startPoint y: 164, endPoint x: 43, endPoint y: 149, distance: 113.1
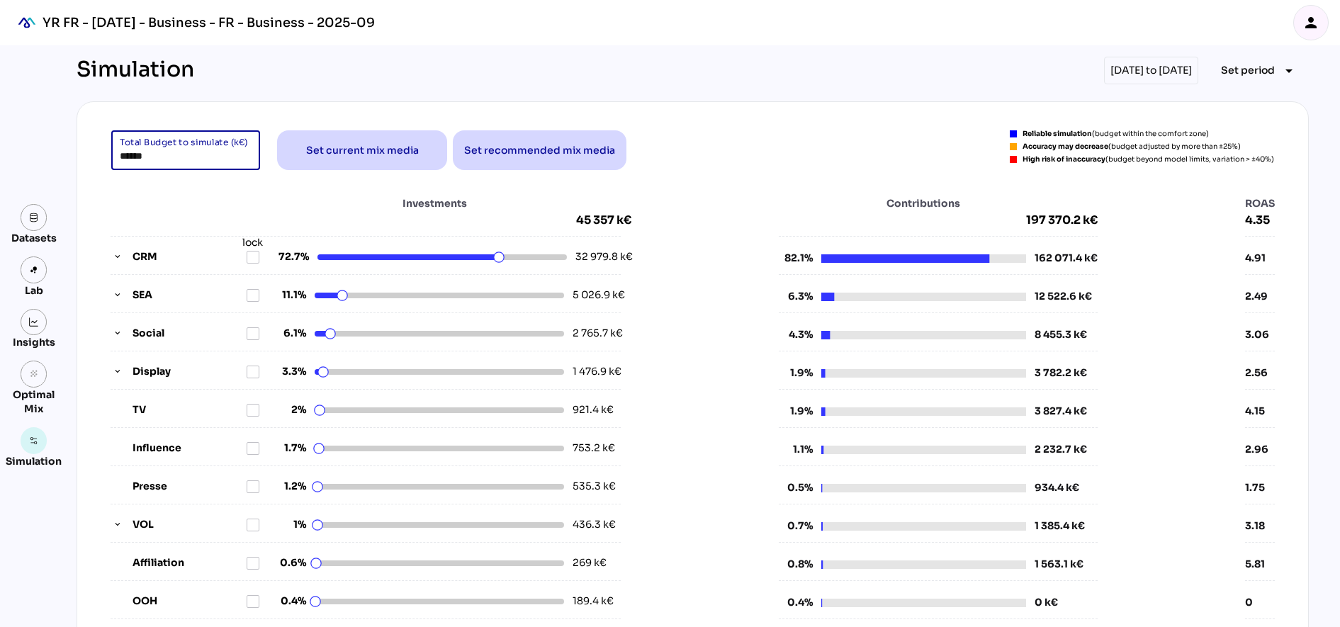
click at [43, 149] on div "Datasets Lab Insights grain Optimal Mix Simulation Simulation 01/01/2023 to 31/…" at bounding box center [670, 601] width 1340 height 1112
click at [34, 375] on icon "grain" at bounding box center [34, 374] width 10 height 10
type input "*"
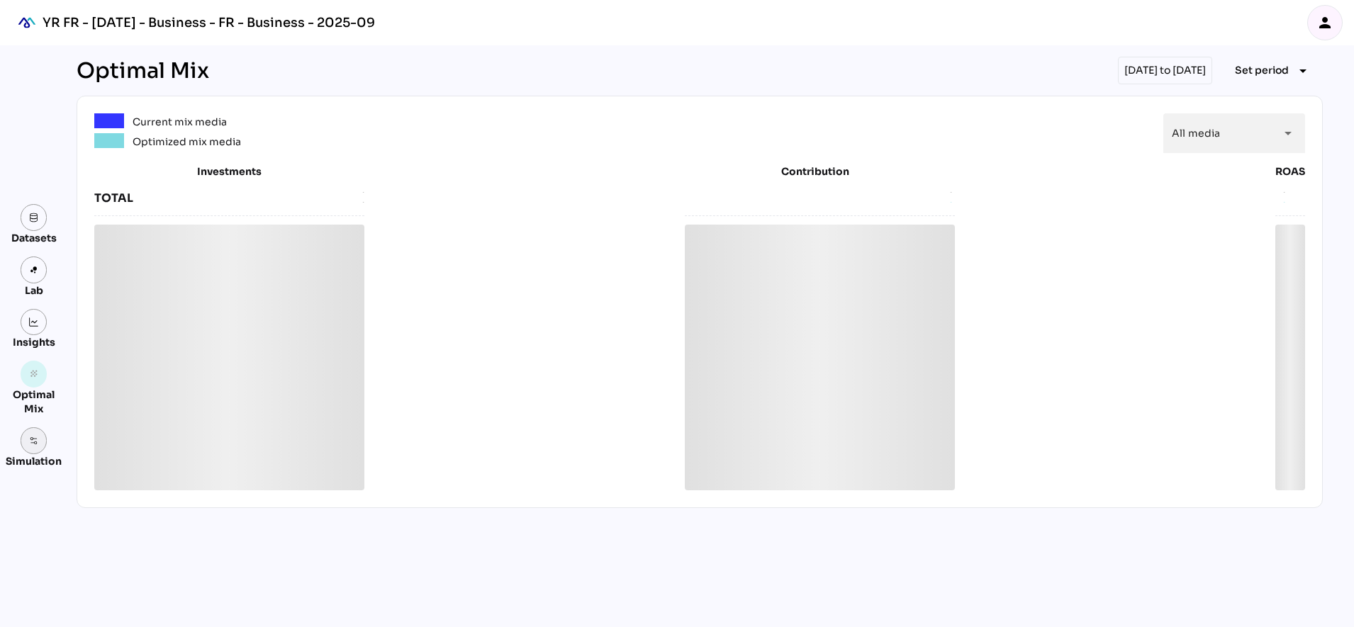
click at [40, 430] on link at bounding box center [34, 440] width 27 height 27
